Goal: Task Accomplishment & Management: Manage account settings

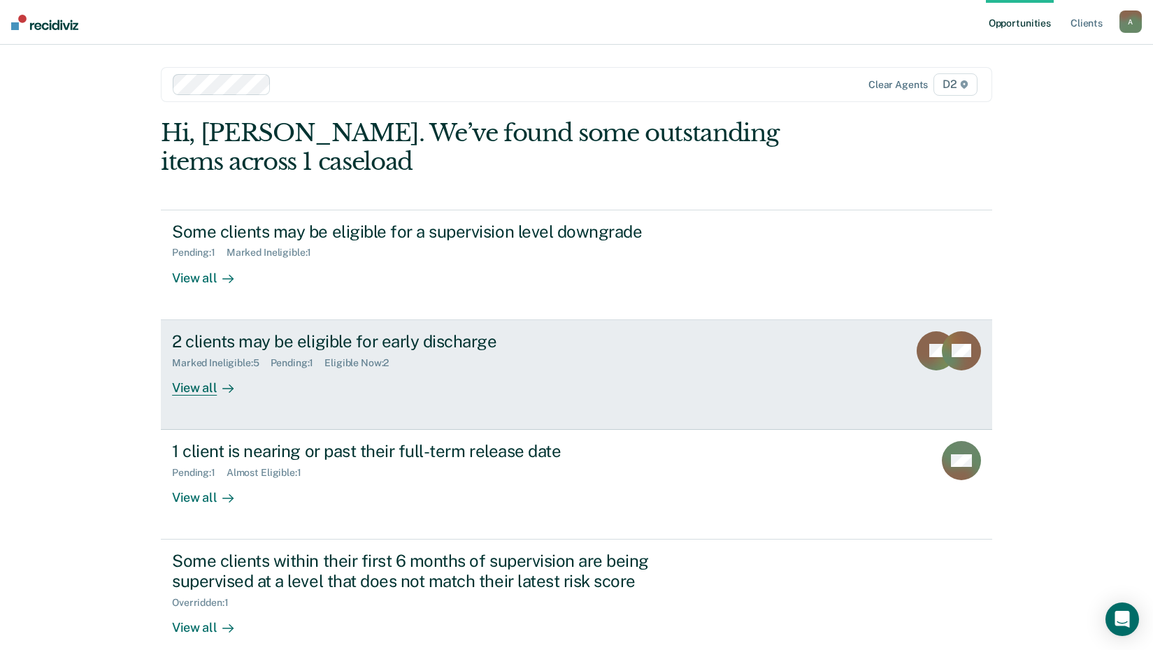
click at [205, 389] on div "View all" at bounding box center [211, 381] width 78 height 27
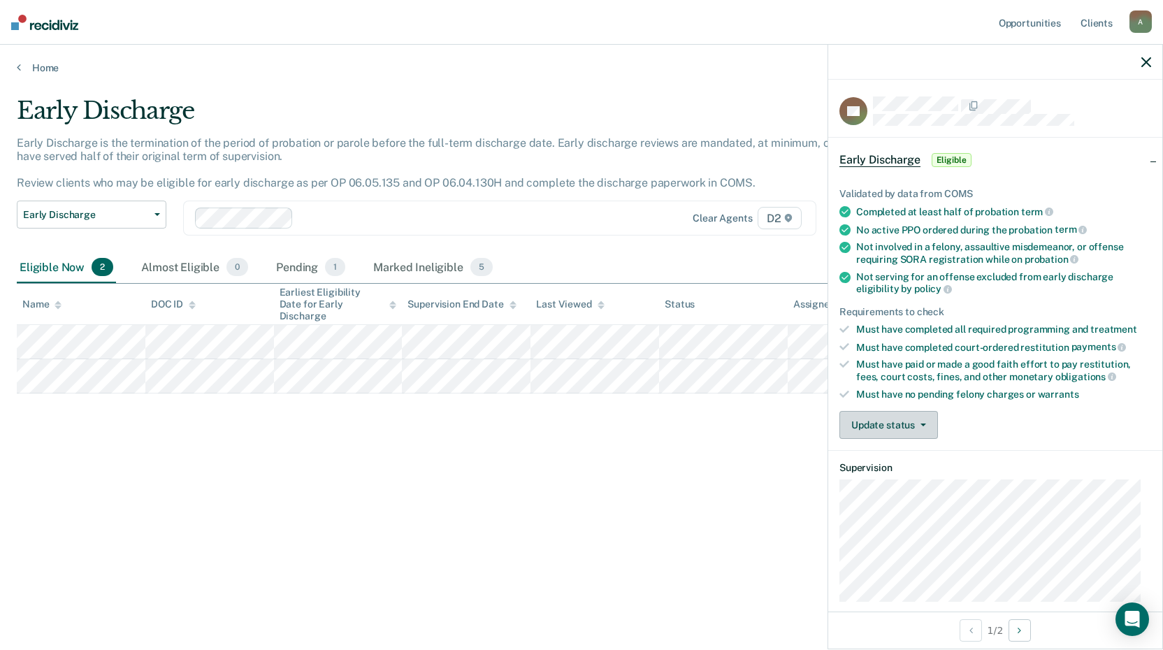
click at [892, 425] on button "Update status" at bounding box center [889, 425] width 99 height 28
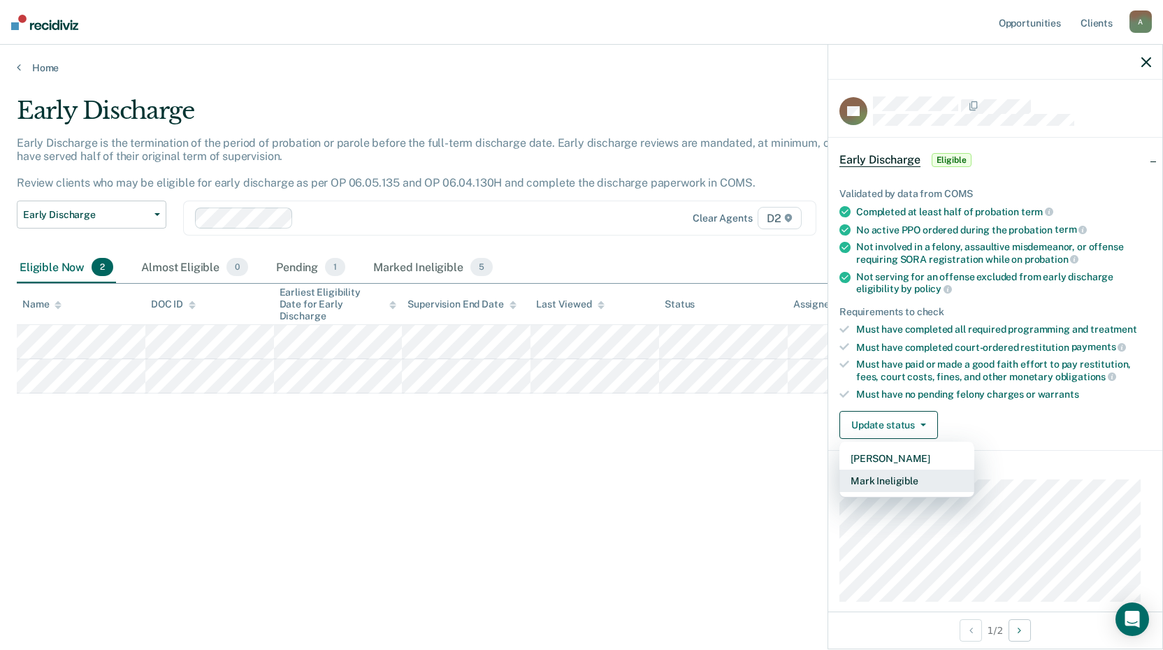
click at [905, 482] on button "Mark Ineligible" at bounding box center [907, 481] width 135 height 22
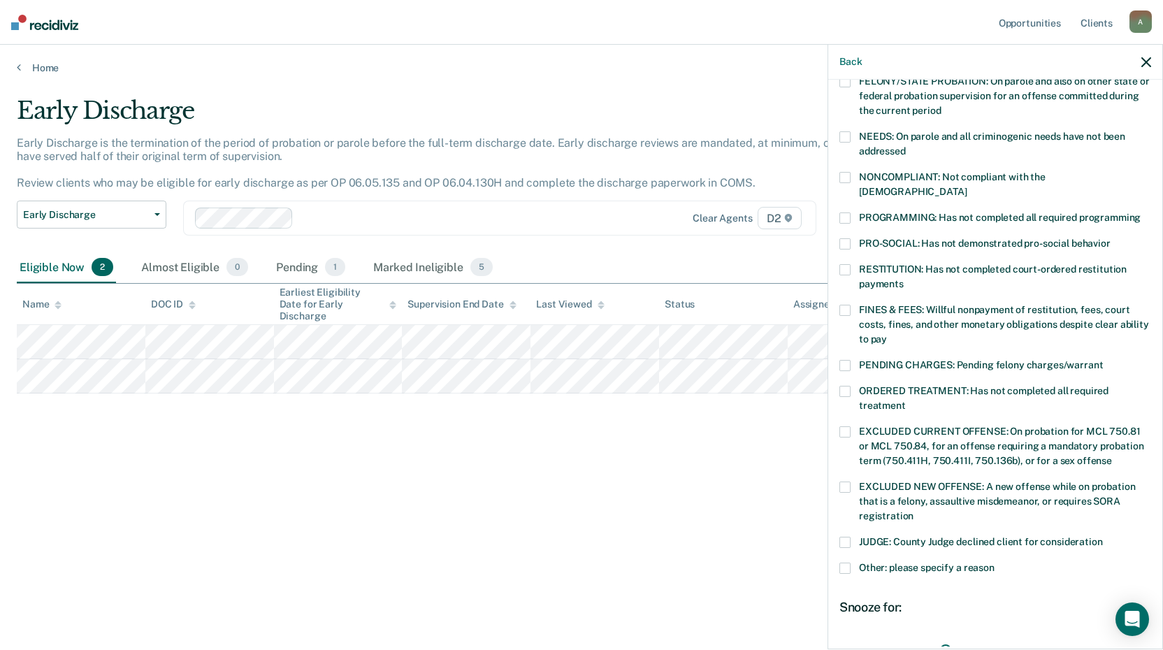
scroll to position [210, 0]
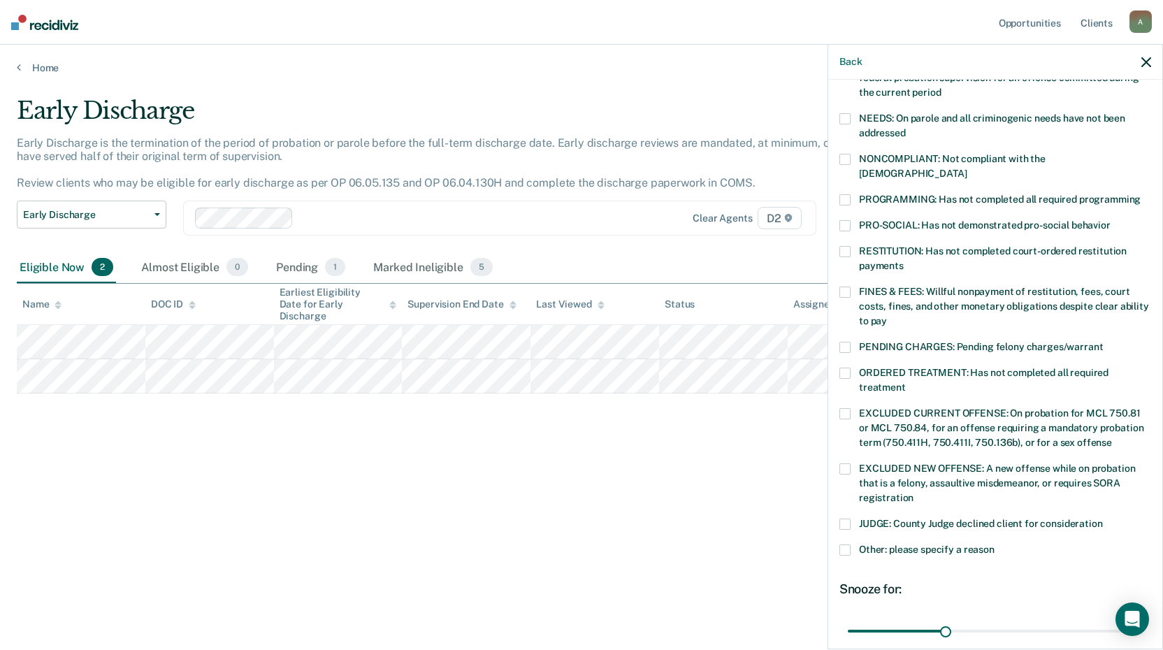
click at [848, 154] on span at bounding box center [845, 159] width 11 height 11
click at [849, 194] on span at bounding box center [845, 199] width 11 height 11
click at [846, 220] on span at bounding box center [845, 225] width 11 height 11
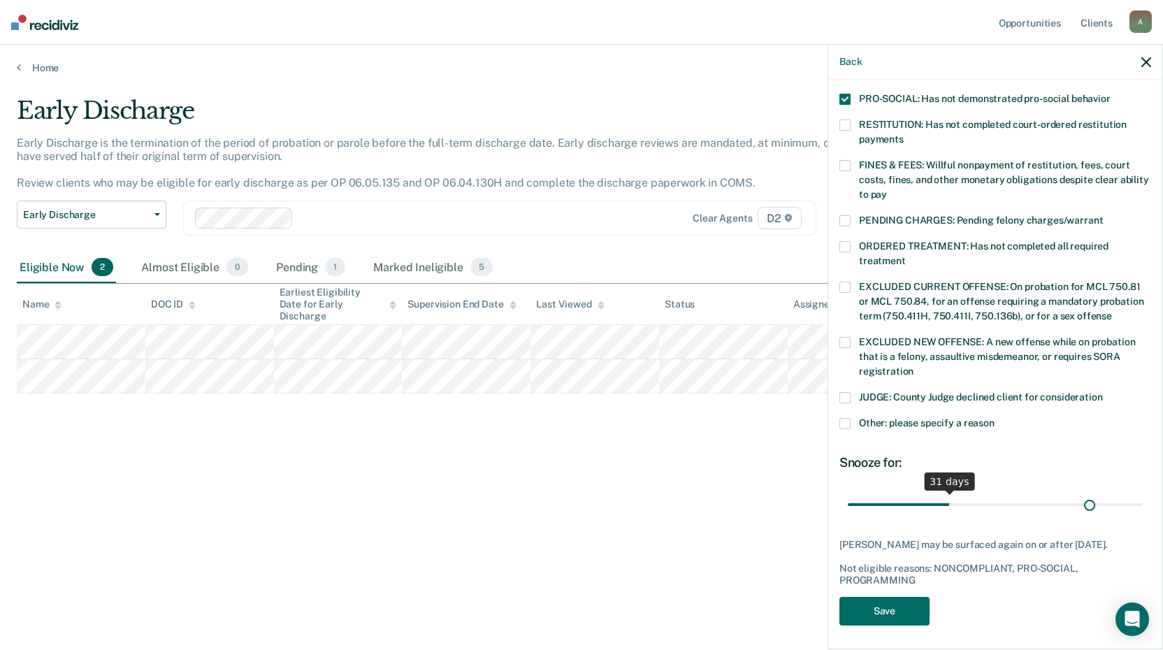
scroll to position [336, 0]
drag, startPoint x: 944, startPoint y: 490, endPoint x: 1118, endPoint y: 484, distance: 174.2
type input "87"
click at [1118, 492] on input "range" at bounding box center [995, 504] width 295 height 24
click at [897, 612] on button "Save" at bounding box center [885, 611] width 90 height 29
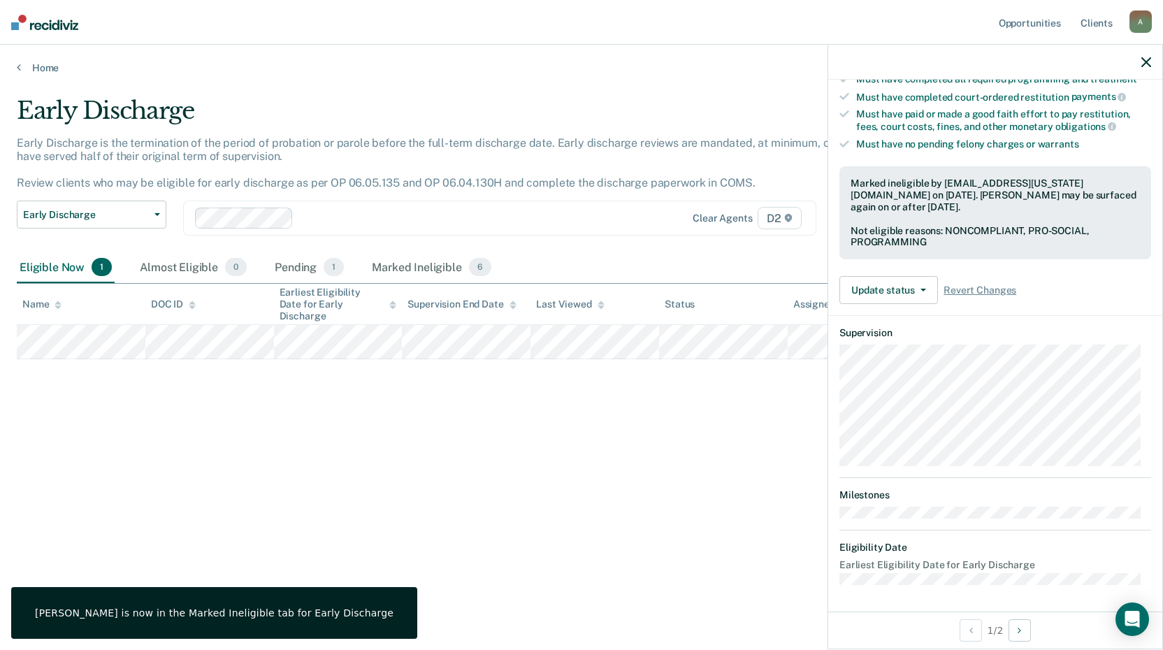
scroll to position [135, 0]
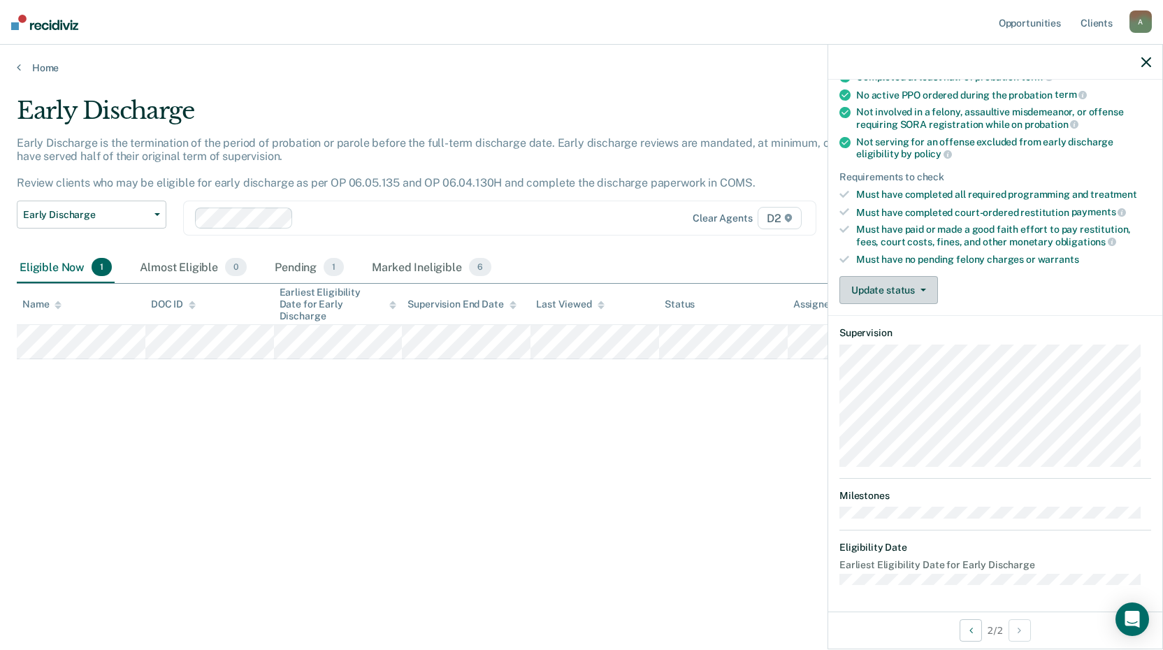
click at [874, 290] on button "Update status" at bounding box center [889, 290] width 99 height 28
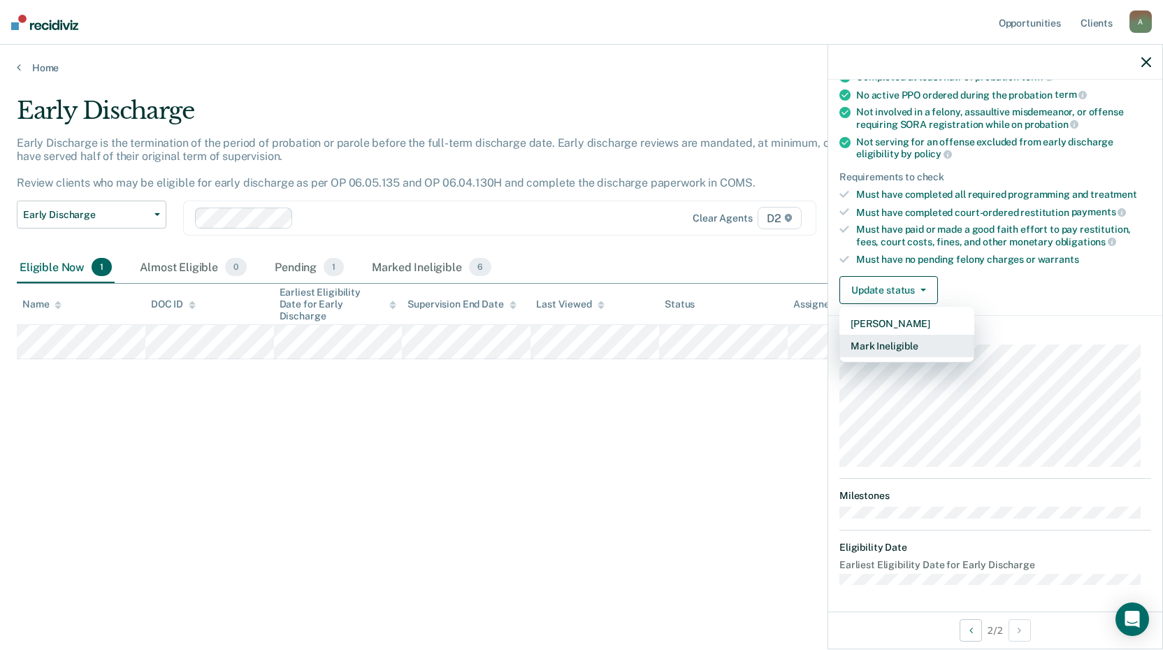
click at [879, 344] on button "Mark Ineligible" at bounding box center [907, 346] width 135 height 22
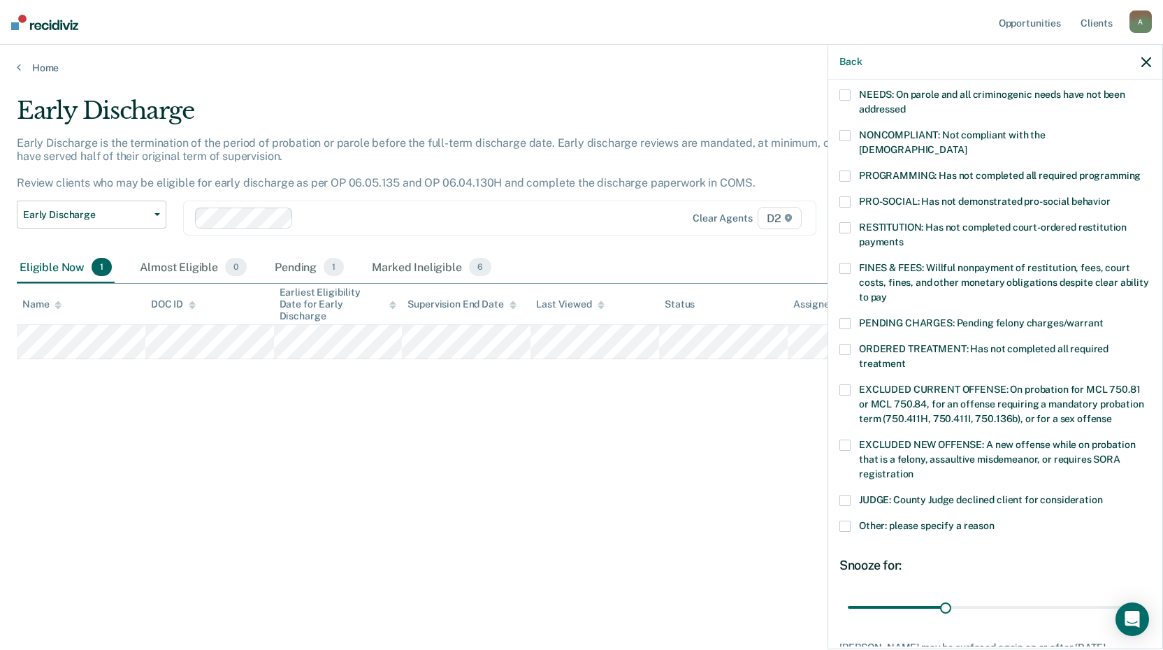
scroll to position [324, 0]
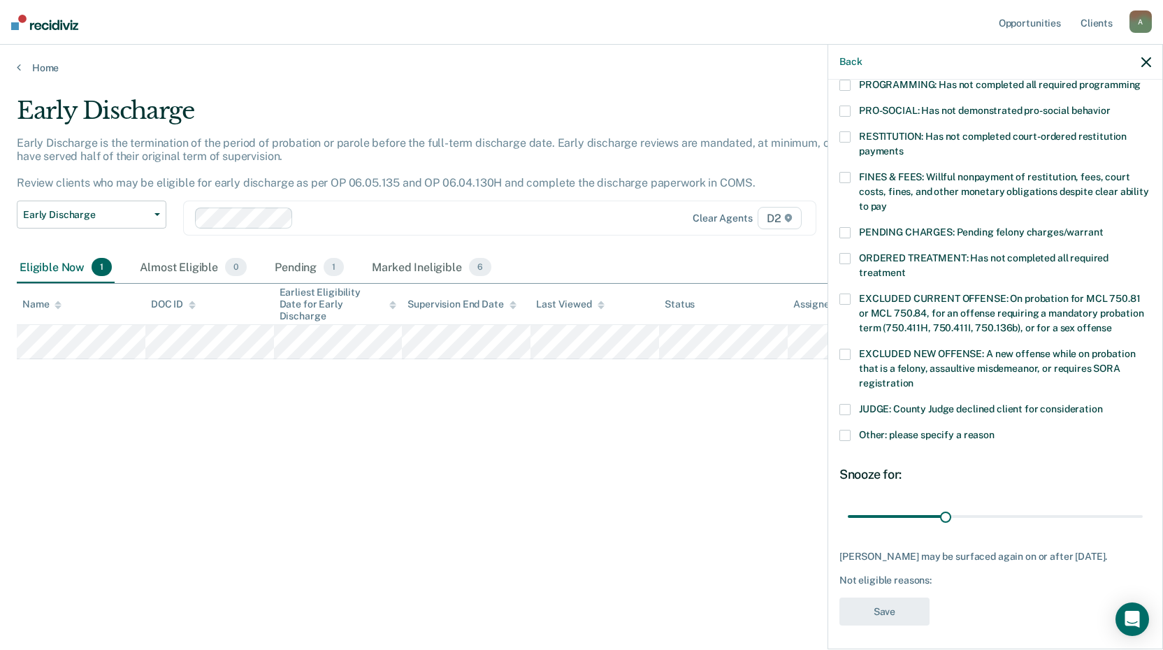
click at [844, 404] on span at bounding box center [845, 409] width 11 height 11
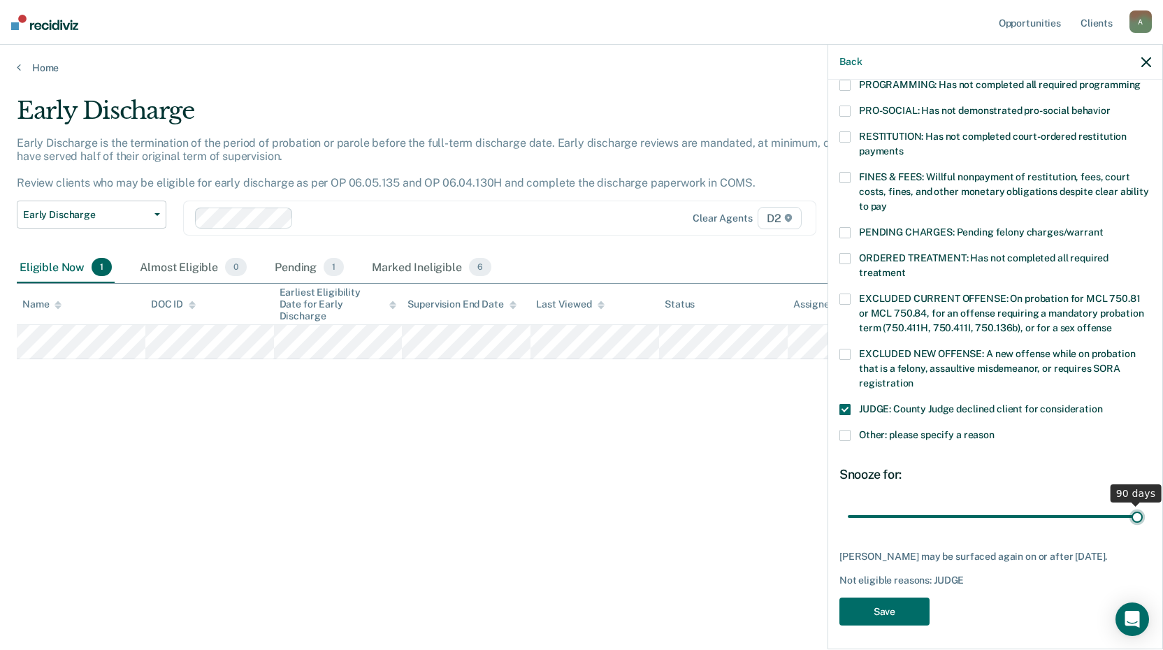
drag, startPoint x: 941, startPoint y: 498, endPoint x: 1150, endPoint y: 486, distance: 209.4
type input "90"
click at [1143, 504] on input "range" at bounding box center [995, 516] width 295 height 24
click at [893, 611] on button "Save" at bounding box center [885, 612] width 90 height 29
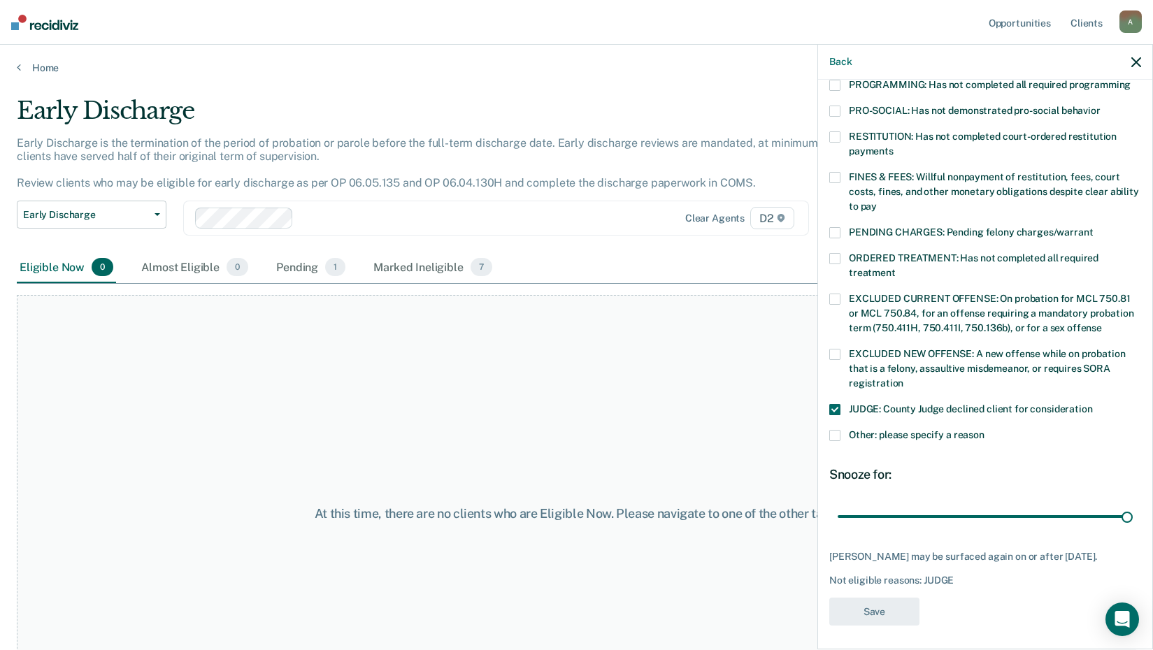
scroll to position [238, 0]
